Goal: Complete application form

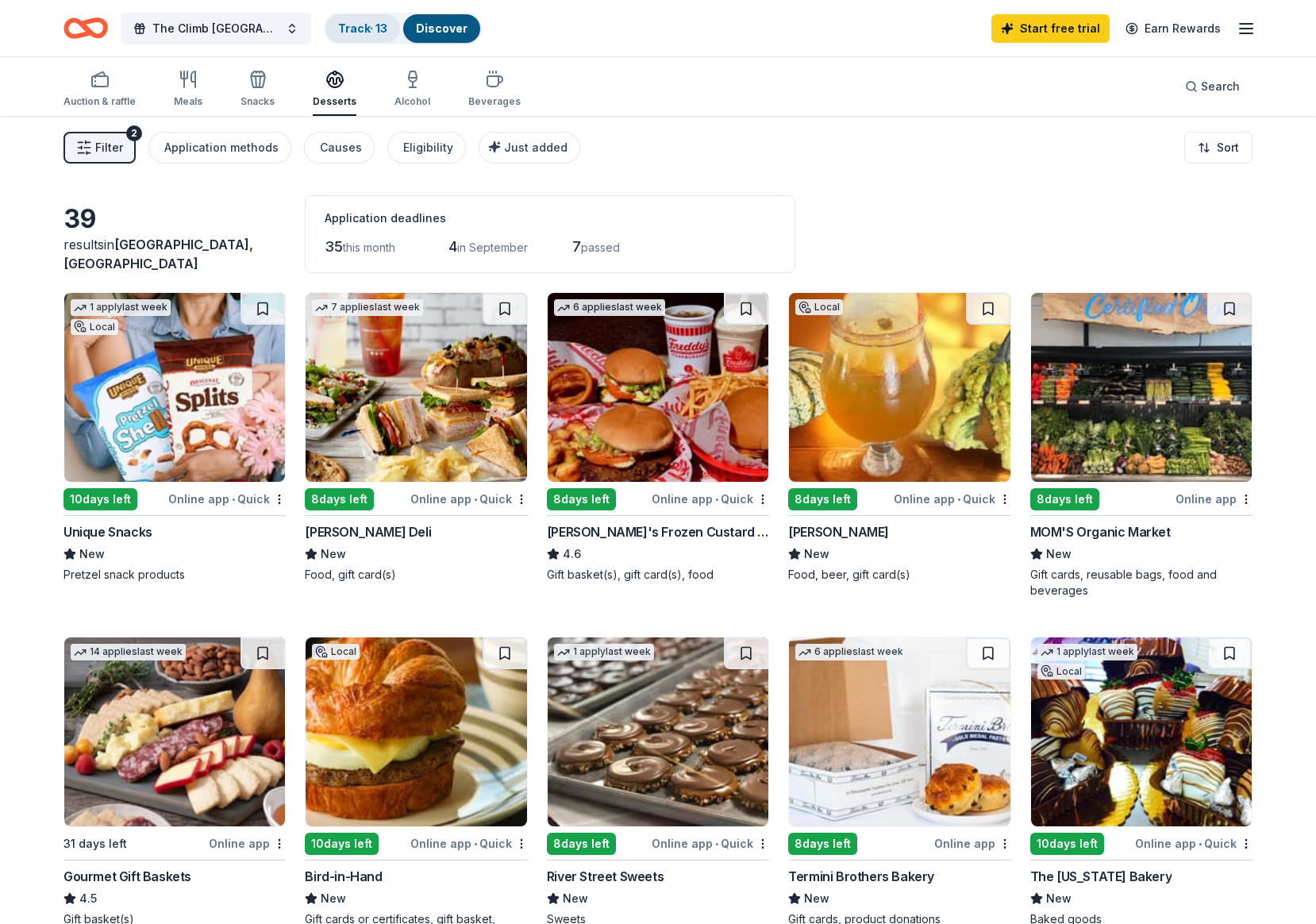
click at [351, 34] on link "Track · 13" at bounding box center [362, 28] width 50 height 13
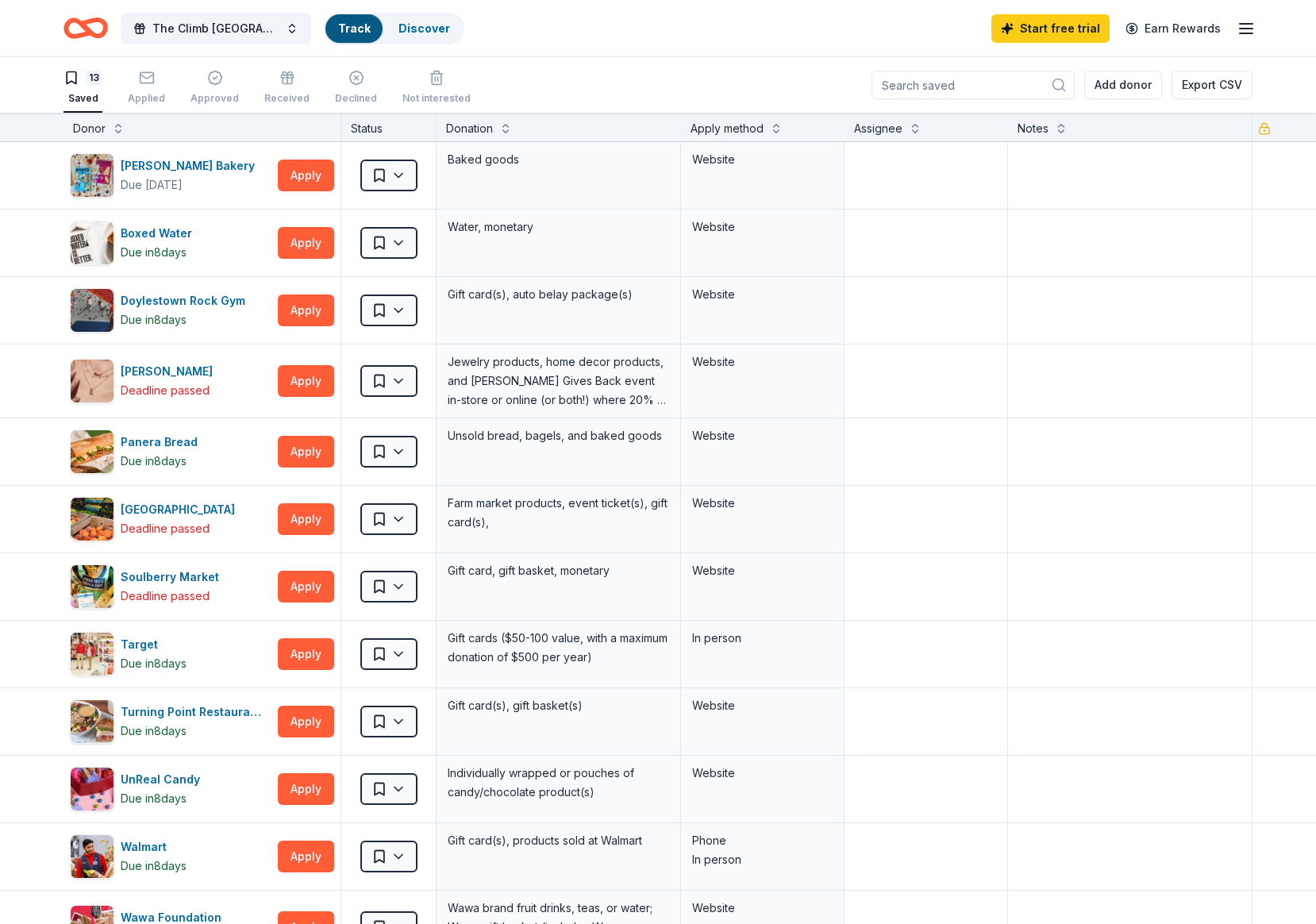
scroll to position [1, 0]
click at [295, 787] on button "Apply" at bounding box center [306, 789] width 56 height 32
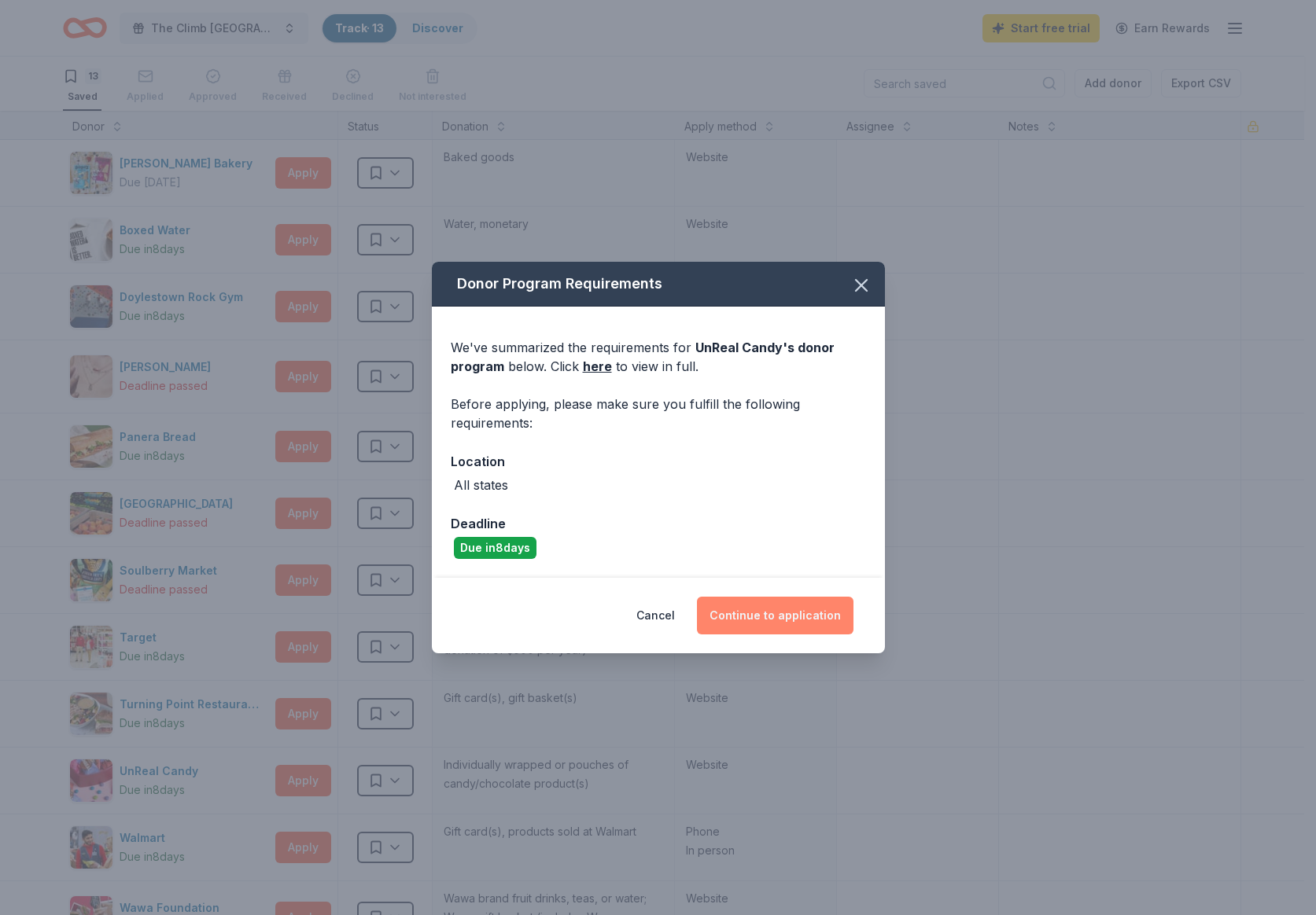
click at [759, 613] on button "Continue to application" at bounding box center [775, 615] width 156 height 38
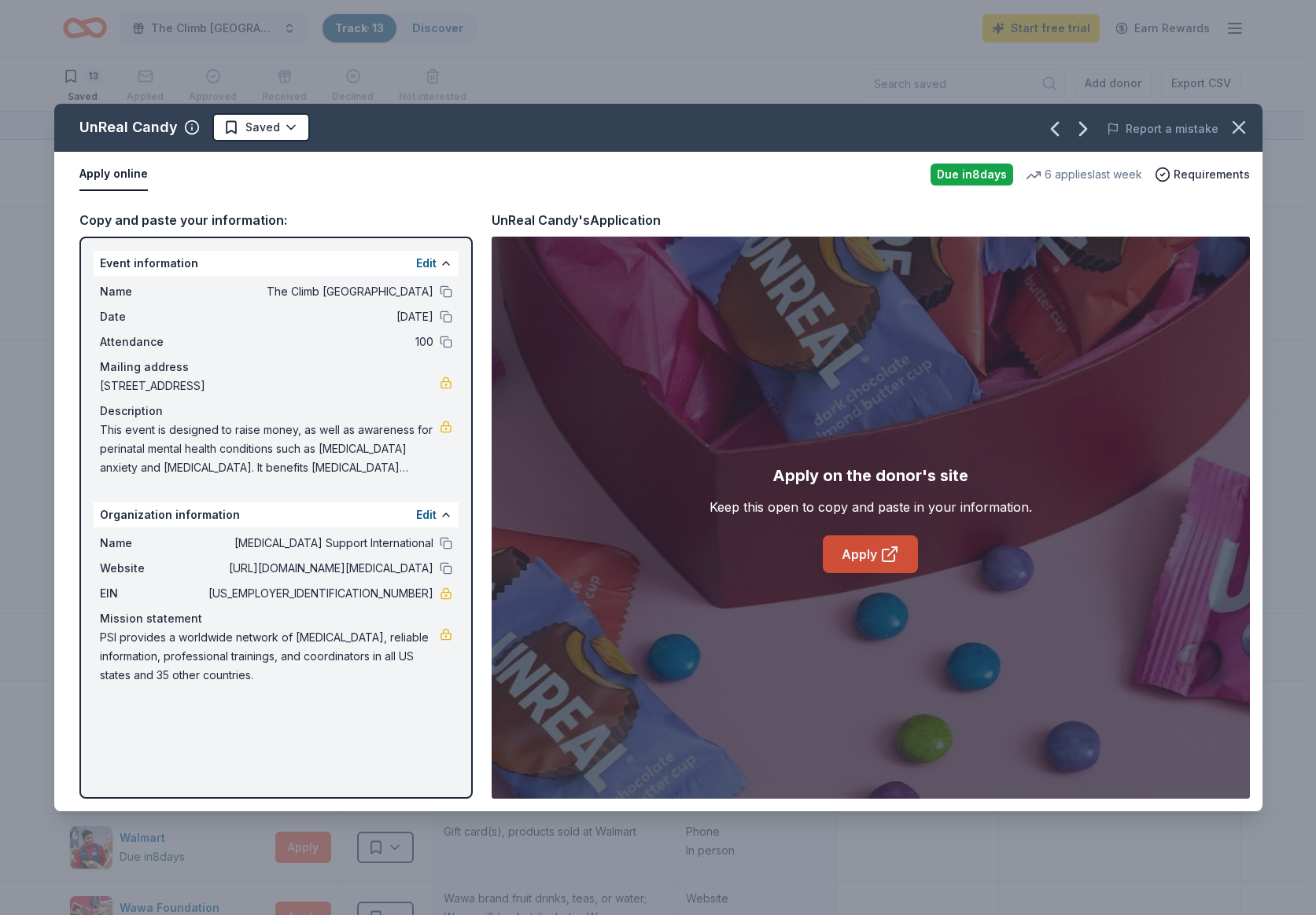
click at [889, 559] on icon at bounding box center [889, 554] width 19 height 19
click at [538, 81] on div "UnReal Candy Saved Report a mistake Apply online Due in 8 days 6 applies last w…" at bounding box center [658, 457] width 1316 height 915
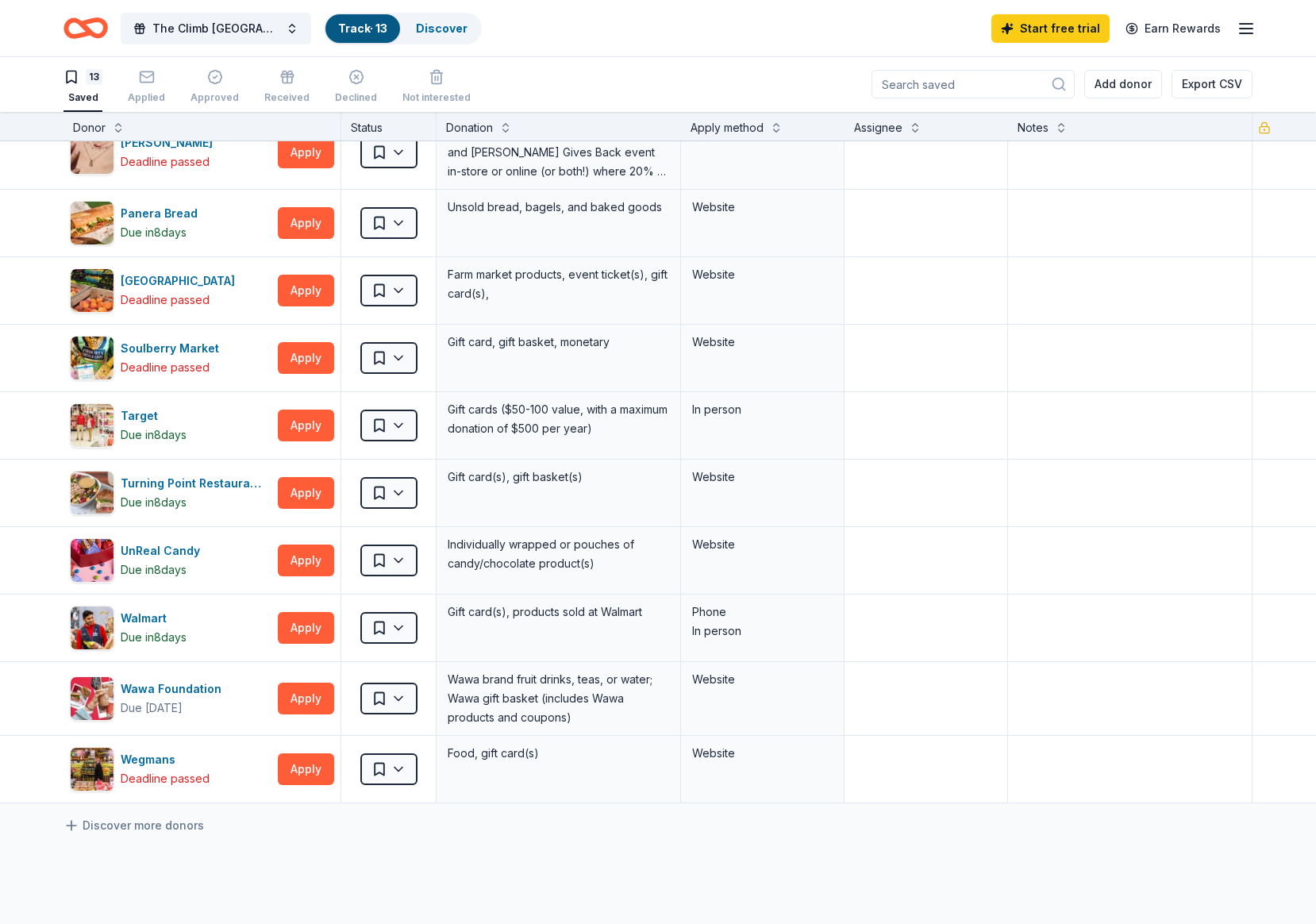
scroll to position [0, 0]
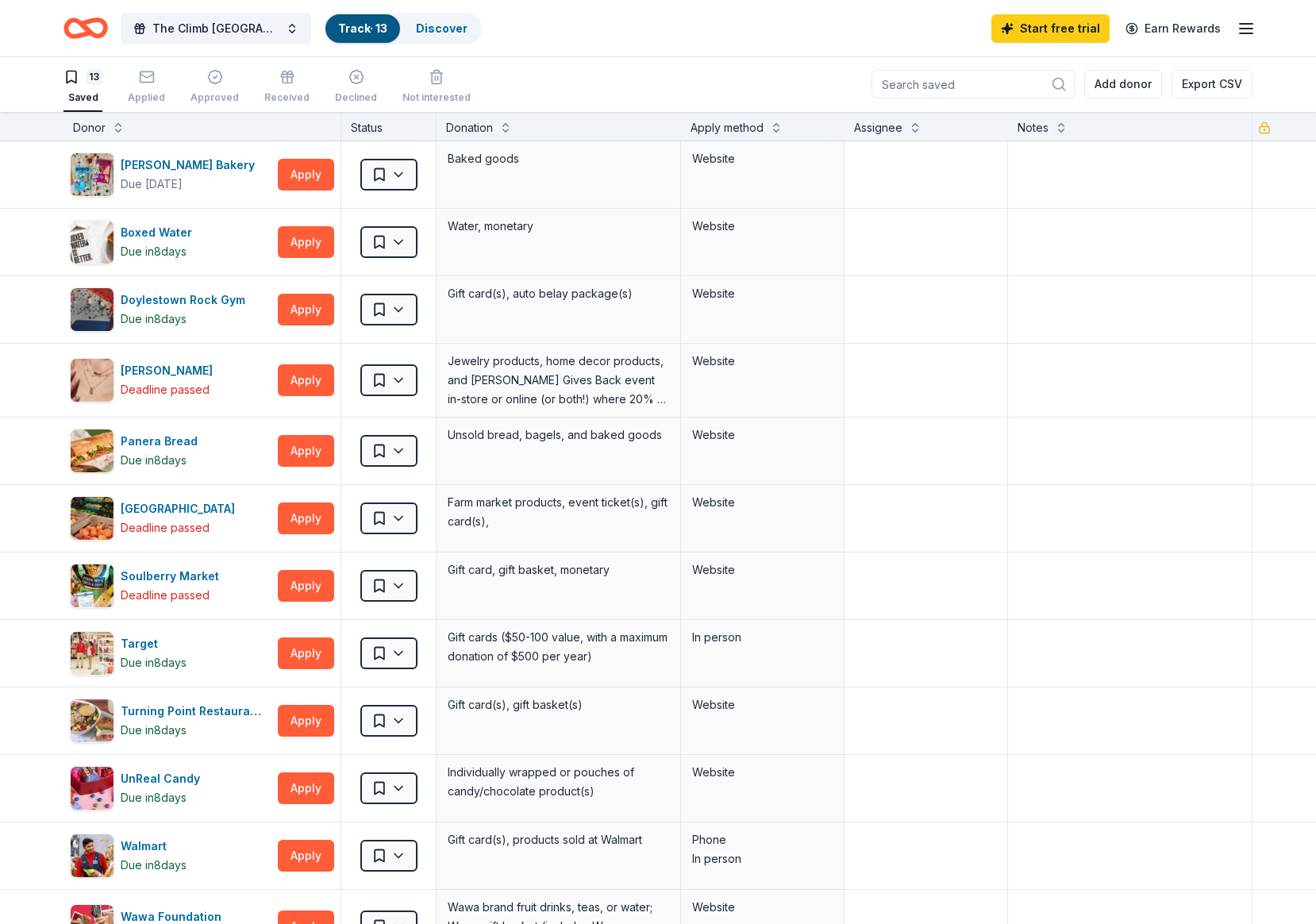
click at [93, 29] on icon "Home" at bounding box center [86, 28] width 45 height 37
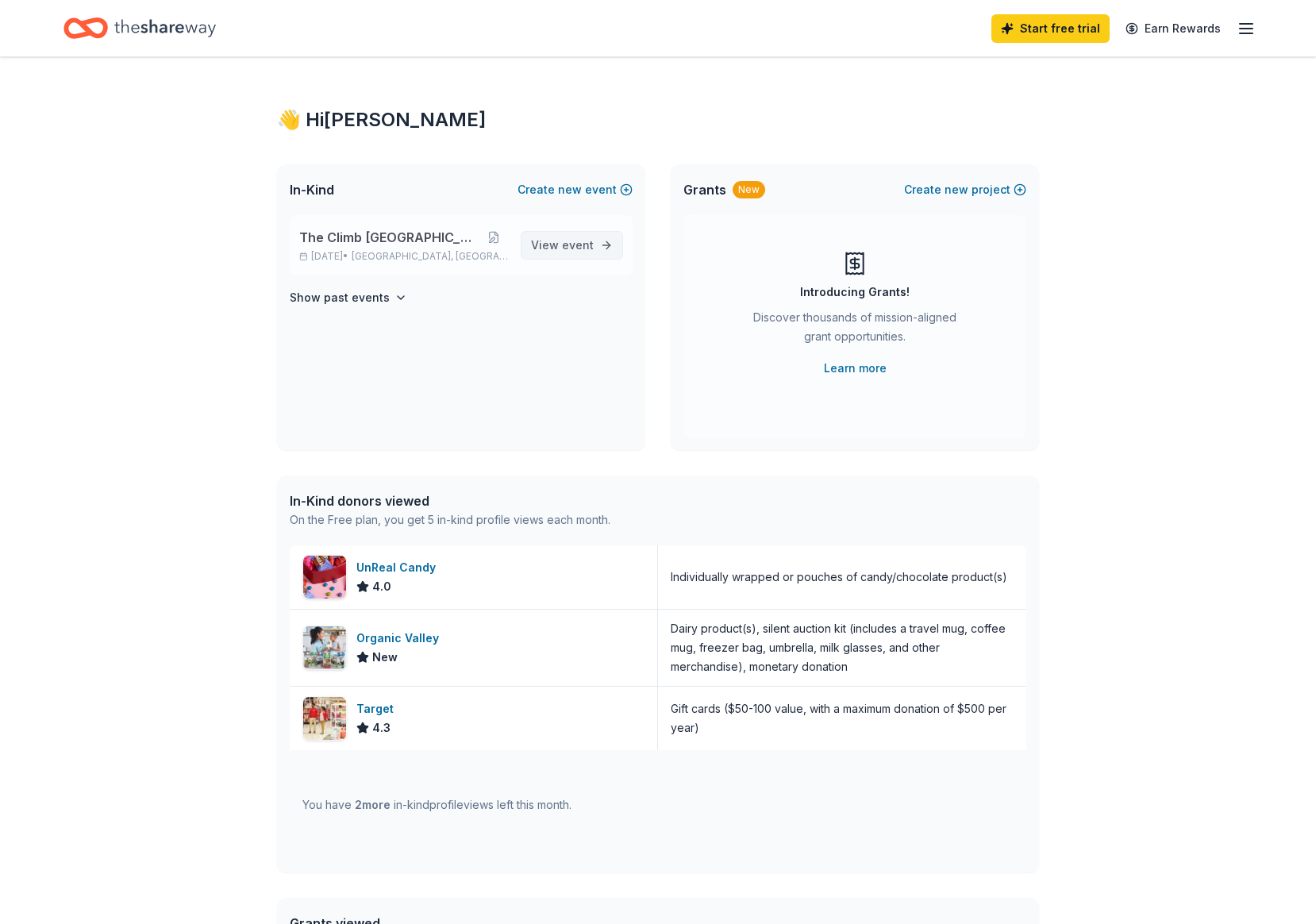
click at [564, 244] on span "event" at bounding box center [578, 245] width 32 height 13
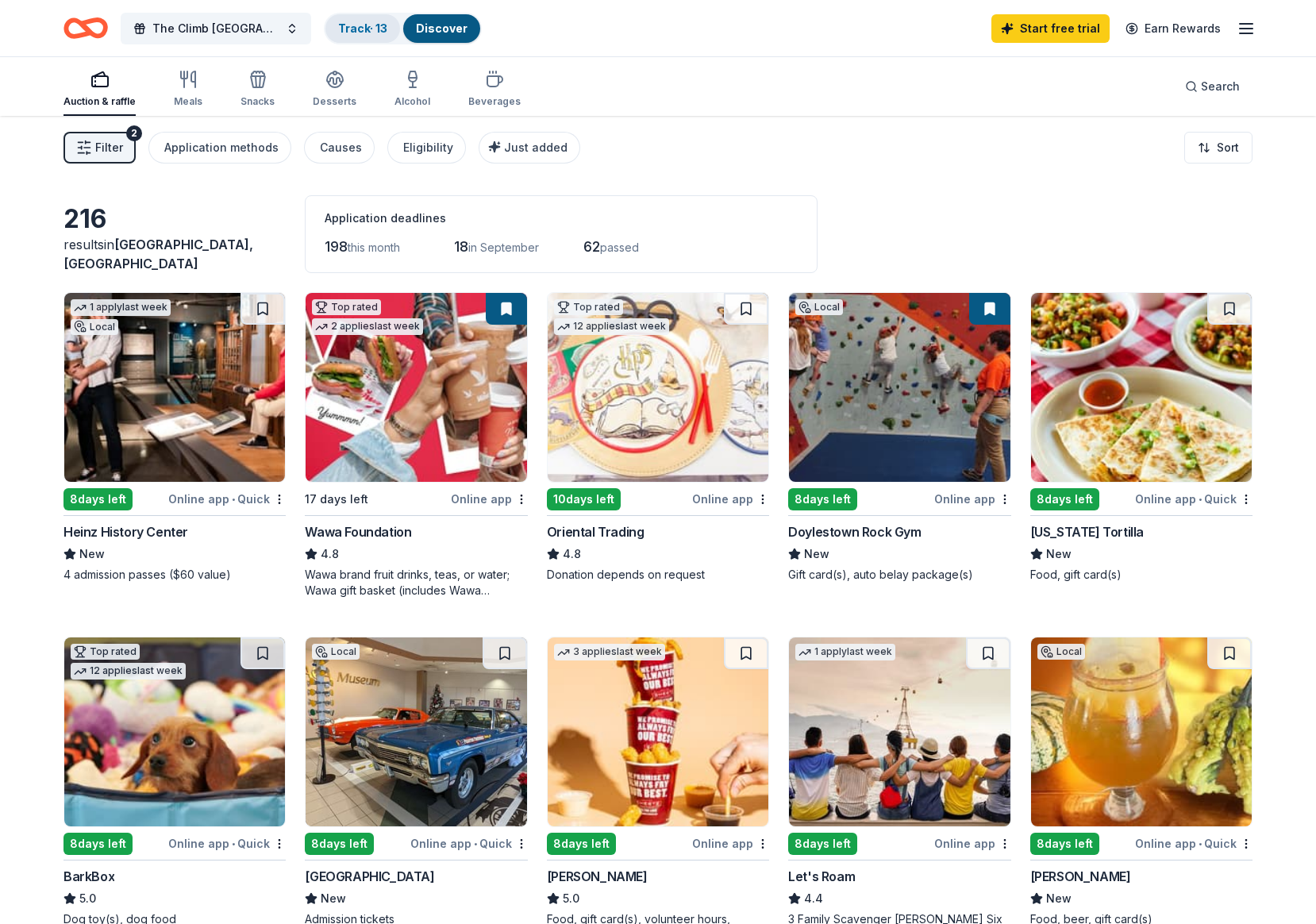
click at [362, 37] on div "Track · 13" at bounding box center [363, 28] width 75 height 29
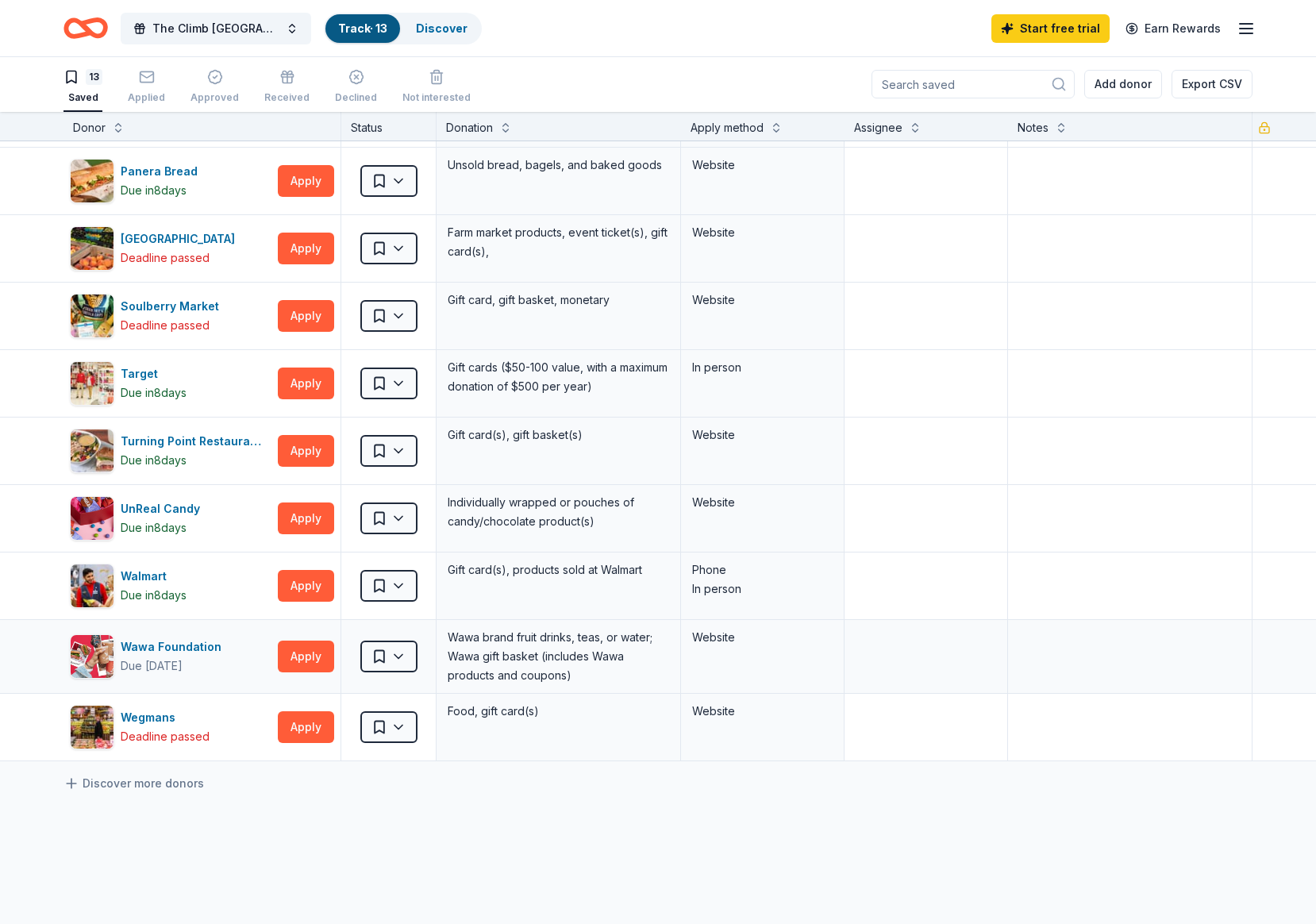
scroll to position [273, 0]
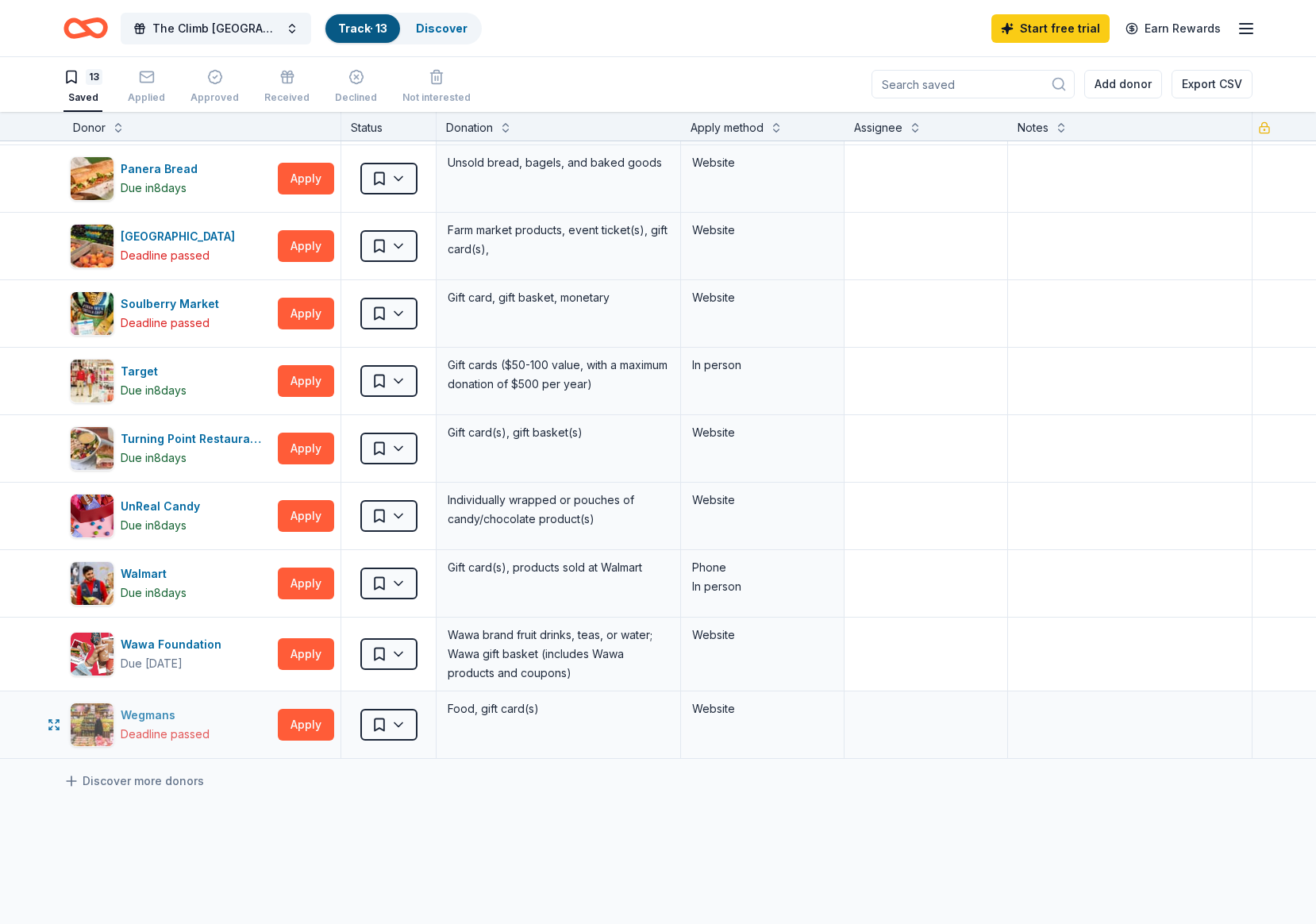
click at [134, 718] on div "Wegmans" at bounding box center [164, 716] width 89 height 19
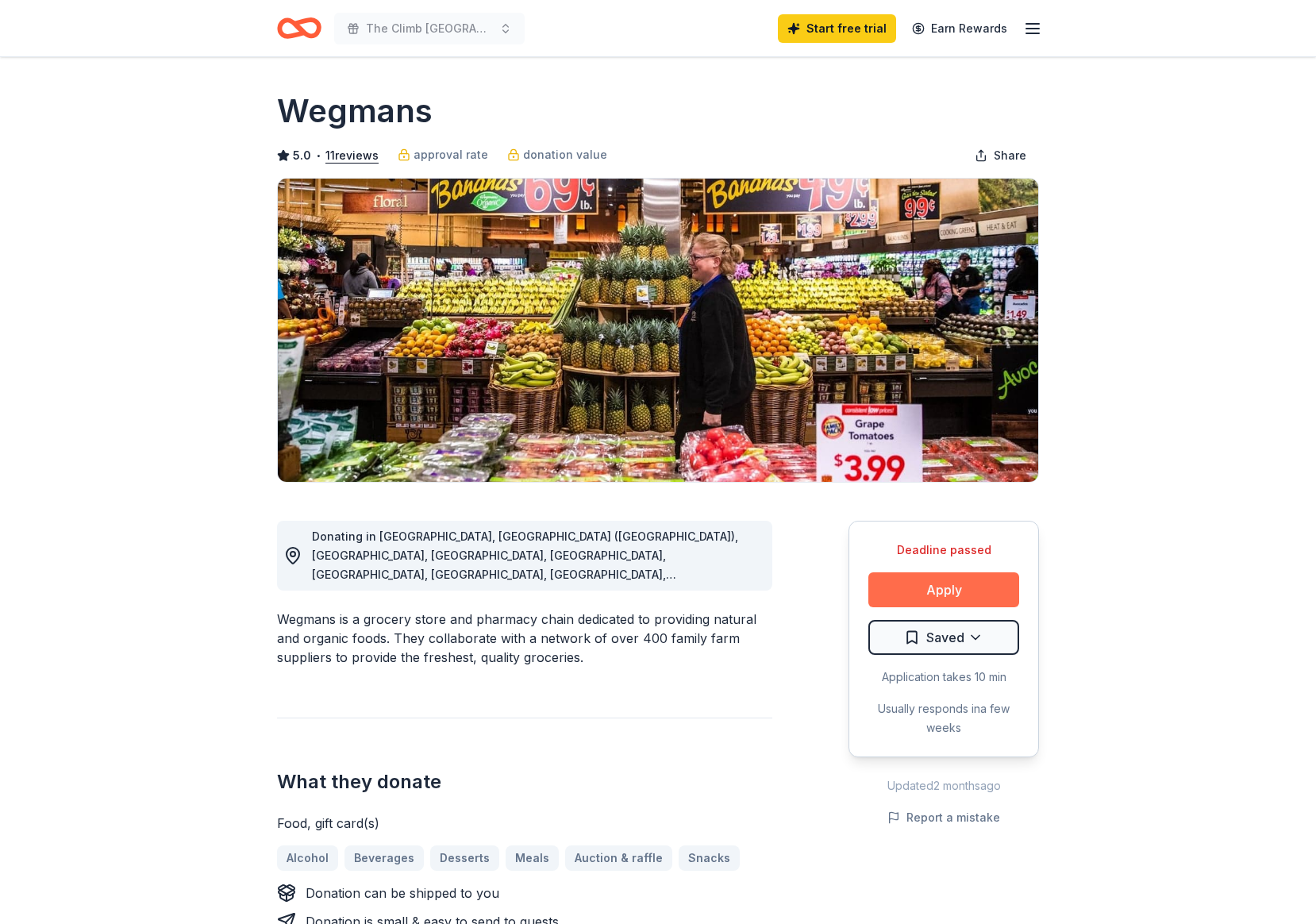
click at [941, 576] on button "Apply" at bounding box center [944, 590] width 151 height 35
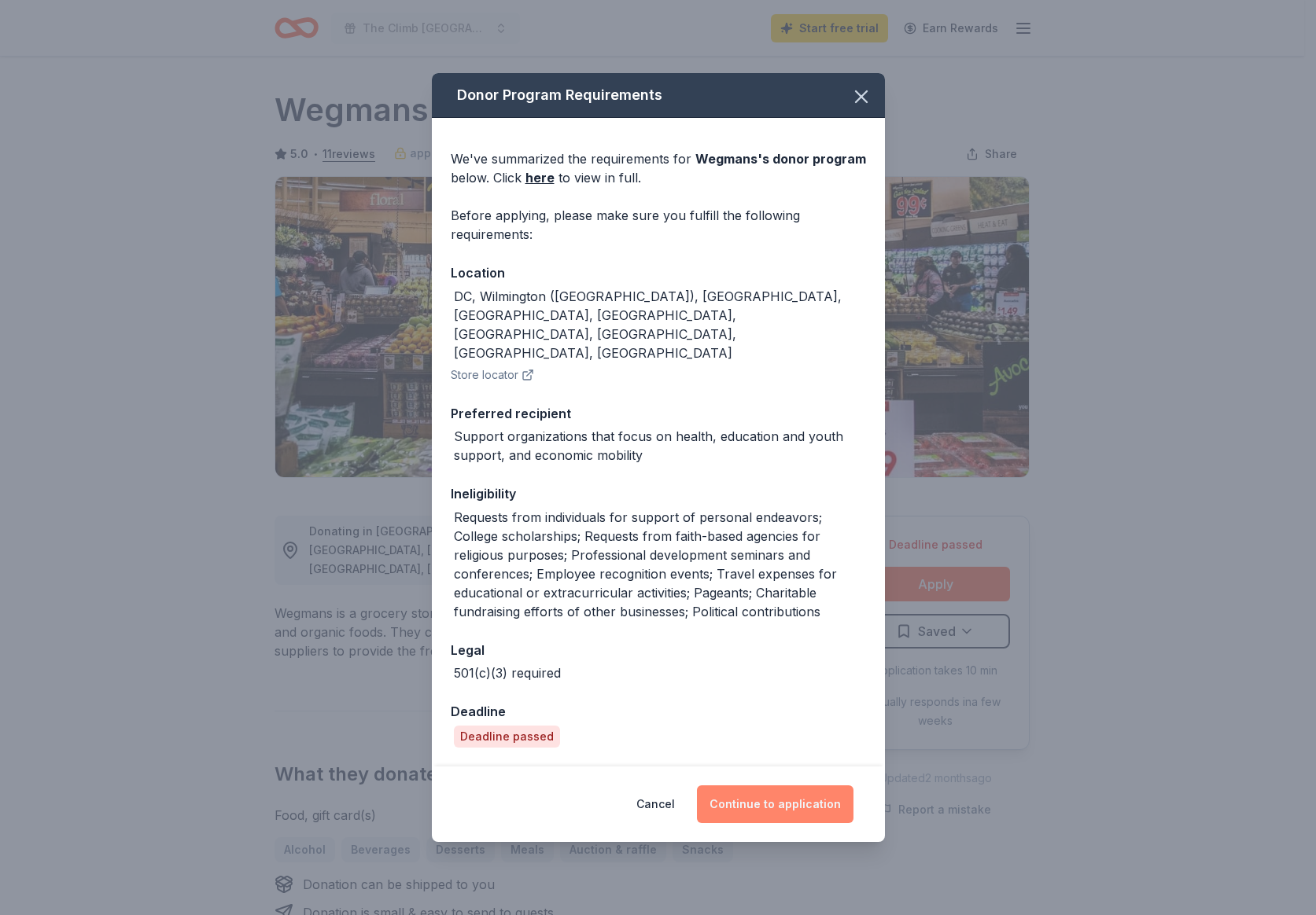
click at [764, 785] on button "Continue to application" at bounding box center [775, 804] width 156 height 38
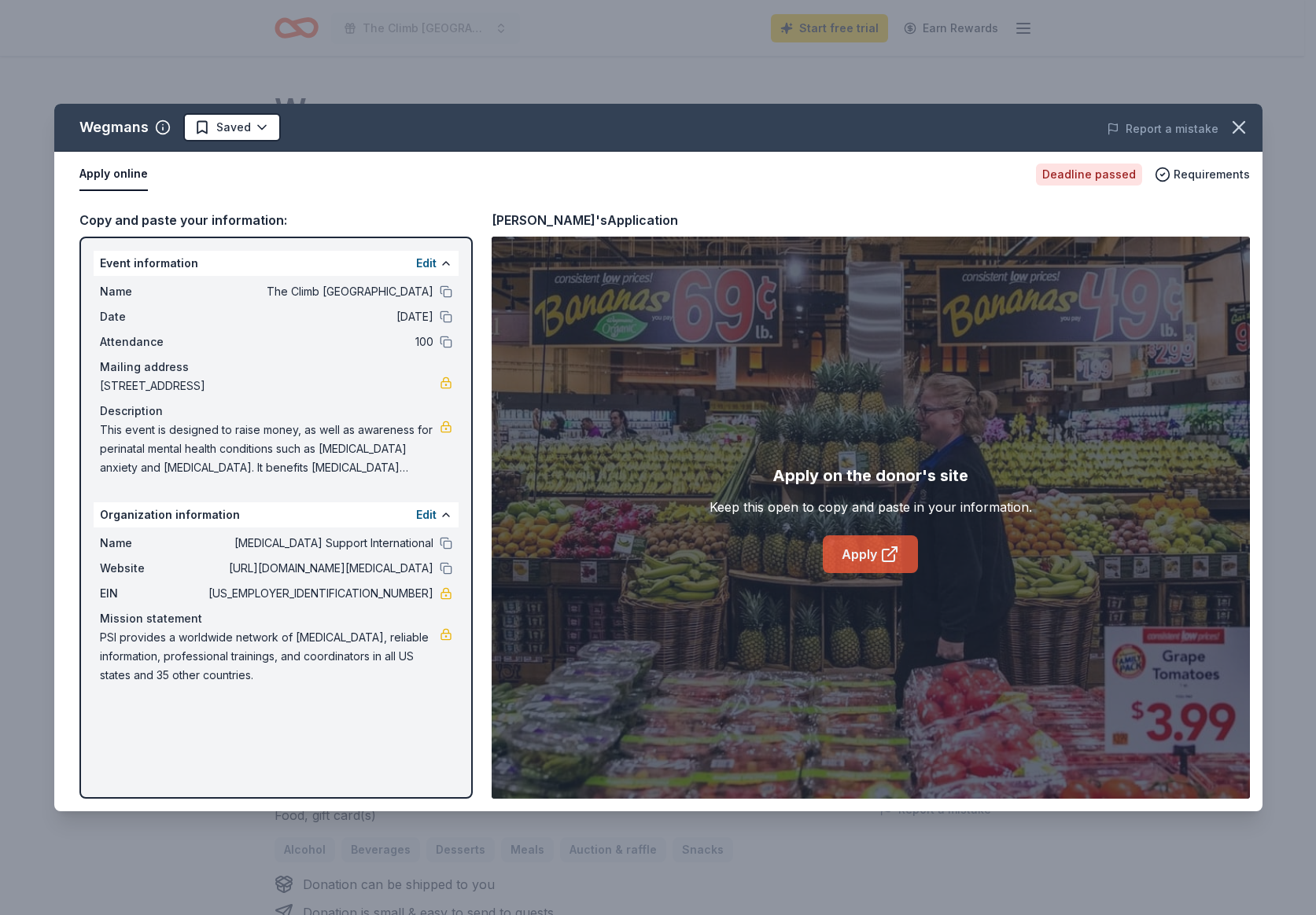
click at [852, 546] on link "Apply" at bounding box center [870, 554] width 95 height 38
